Goal: Navigation & Orientation: Understand site structure

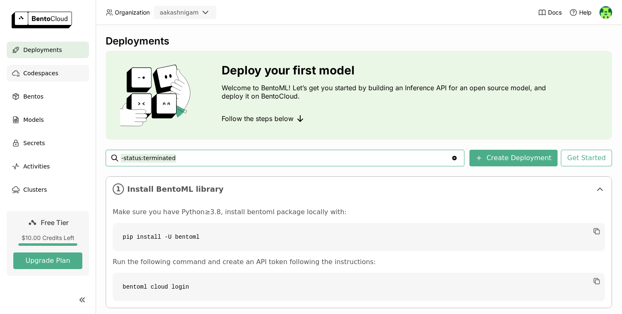
click at [57, 69] on div "Codespaces" at bounding box center [48, 73] width 82 height 17
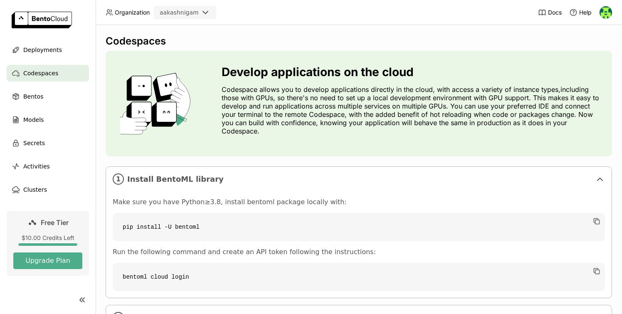
scroll to position [62, 0]
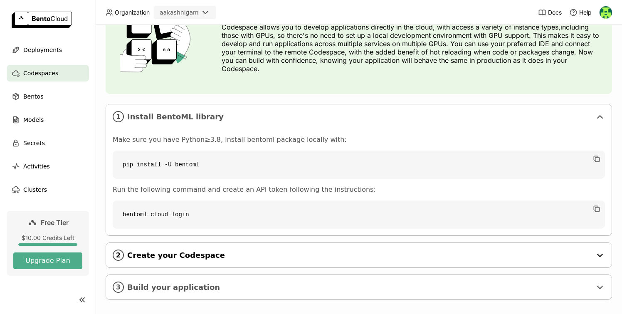
click at [183, 254] on div "2 Create your Codespace" at bounding box center [359, 255] width 506 height 25
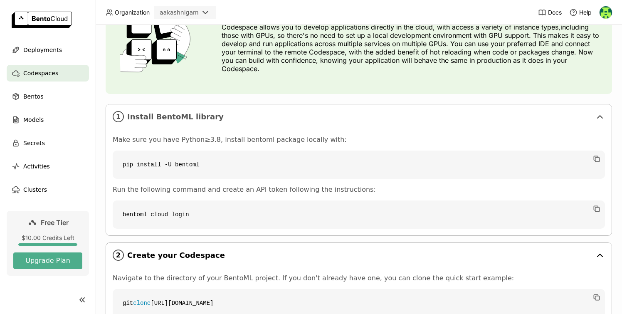
scroll to position [169, 0]
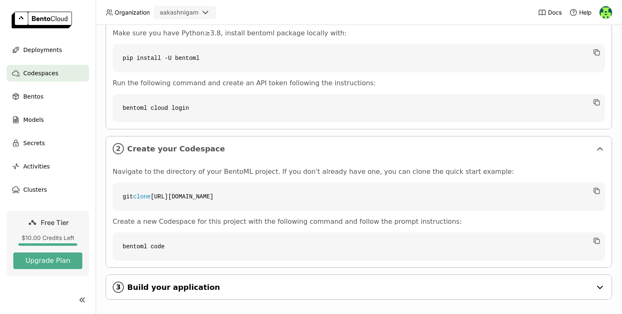
click at [179, 283] on span "Build your application" at bounding box center [359, 287] width 464 height 9
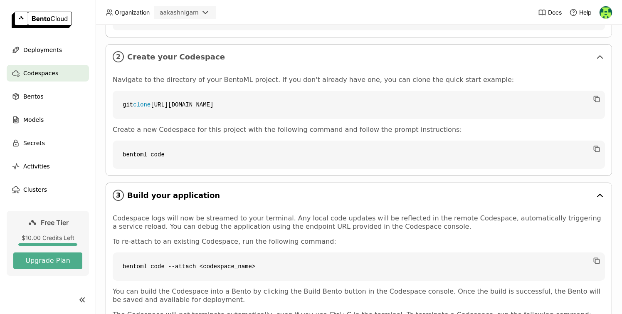
scroll to position [322, 0]
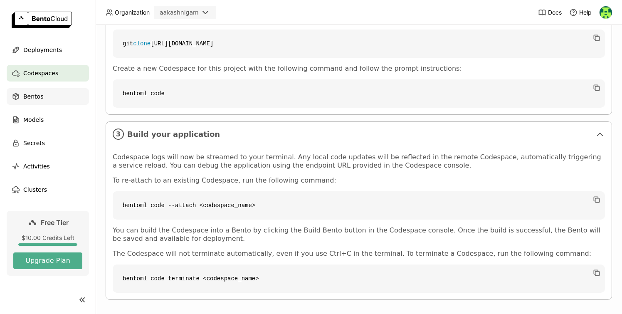
click at [32, 94] on span "Bentos" at bounding box center [33, 96] width 20 height 10
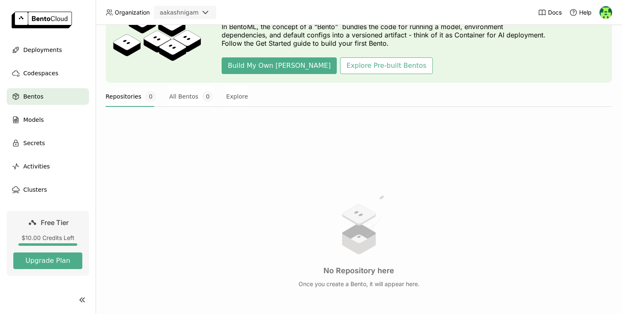
scroll to position [120, 0]
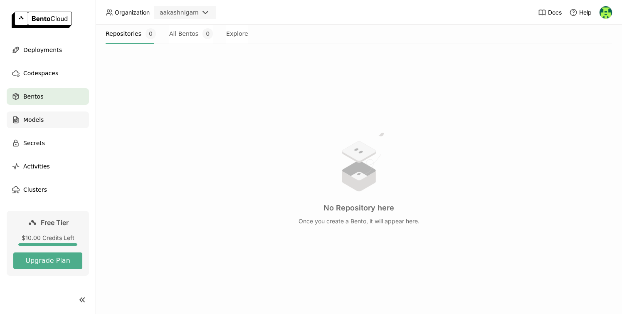
click at [48, 117] on div "Models" at bounding box center [48, 119] width 82 height 17
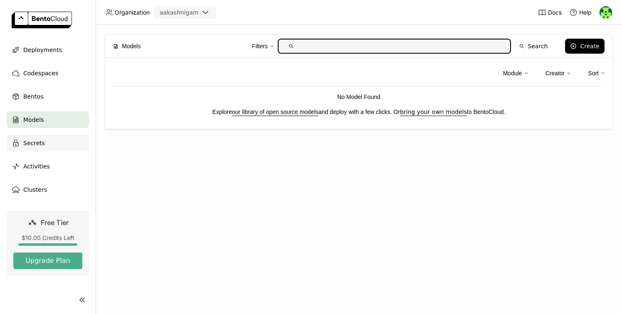
click at [36, 143] on span "Secrets" at bounding box center [34, 143] width 22 height 10
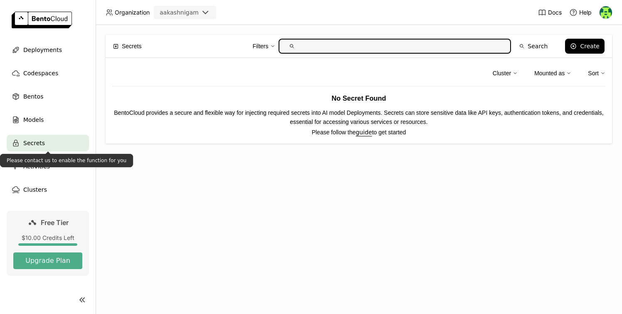
click at [35, 160] on div "Please contact us to enable the function for you" at bounding box center [66, 160] width 133 height 13
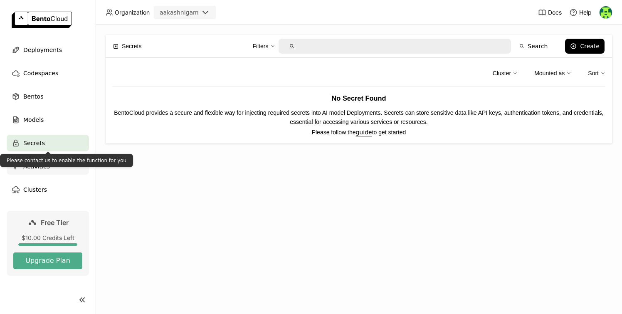
click at [38, 171] on div "Activities" at bounding box center [48, 166] width 82 height 17
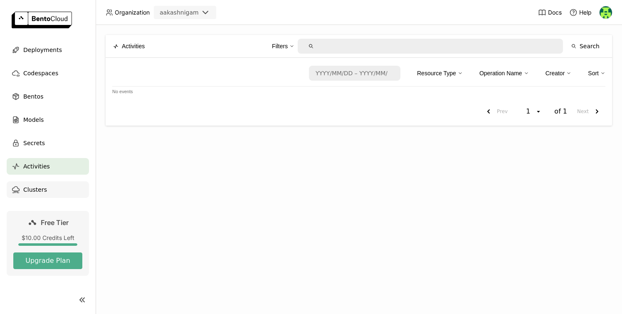
click at [38, 187] on span "Clusters" at bounding box center [35, 190] width 24 height 10
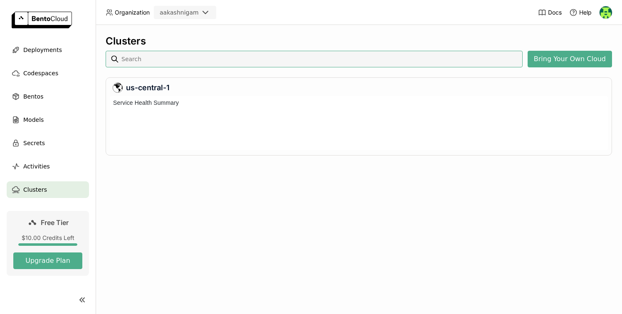
scroll to position [54, 498]
click at [39, 52] on span "Deployments" at bounding box center [42, 50] width 39 height 10
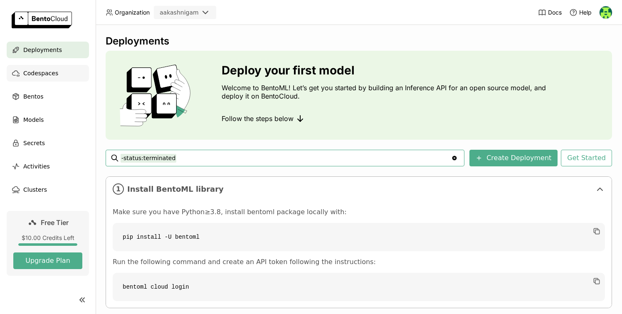
click at [42, 72] on span "Codespaces" at bounding box center [40, 73] width 35 height 10
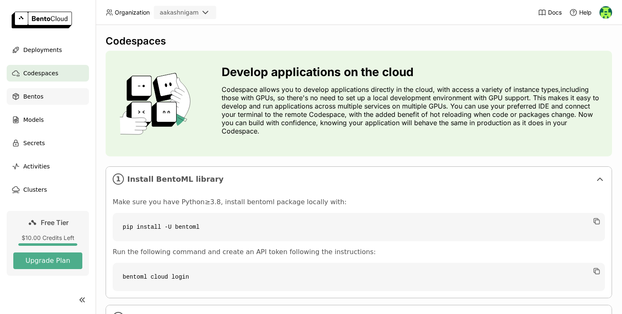
click at [44, 94] on div "Bentos" at bounding box center [48, 96] width 82 height 17
